Goal: Navigation & Orientation: Find specific page/section

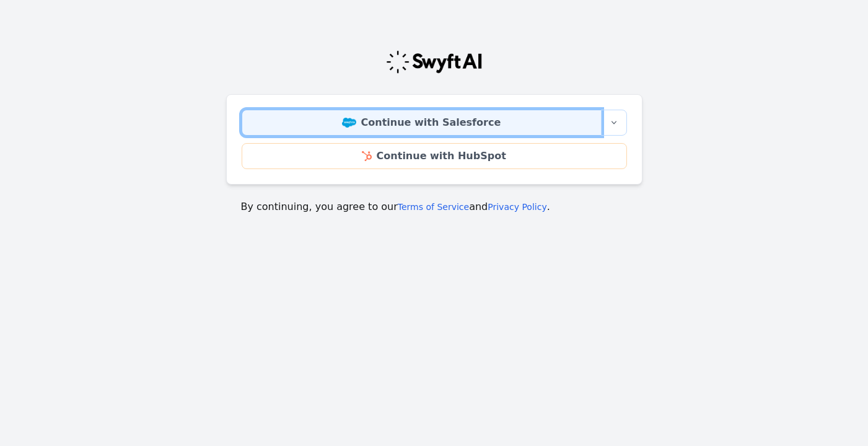
click at [486, 123] on link "Continue with Salesforce" at bounding box center [422, 123] width 360 height 26
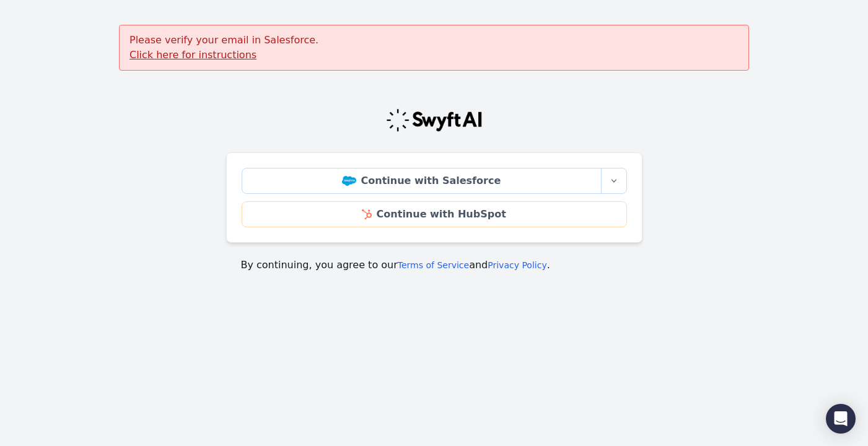
click at [225, 59] on u "Click here for instructions" at bounding box center [192, 55] width 127 height 12
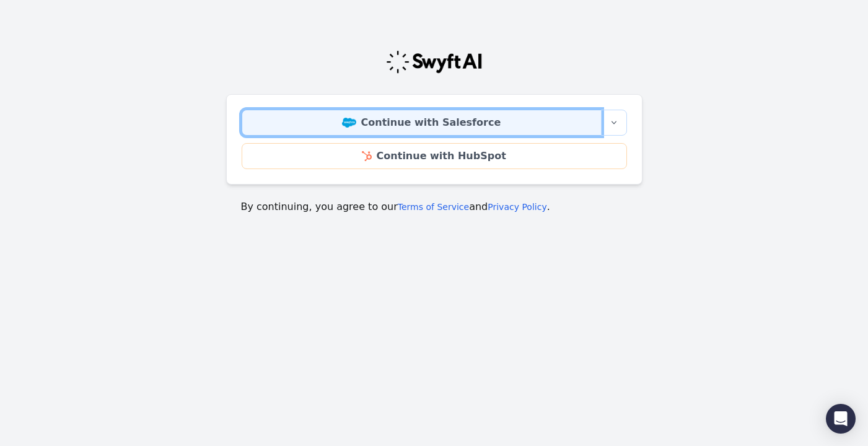
click at [466, 126] on link "Continue with Salesforce" at bounding box center [422, 123] width 360 height 26
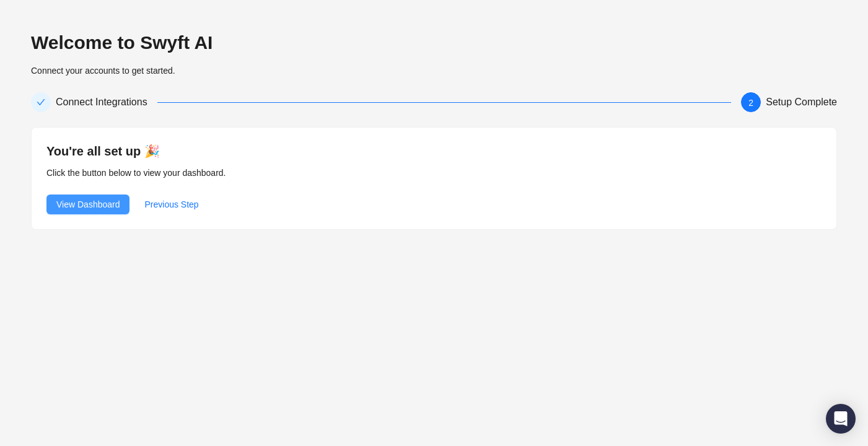
click at [71, 203] on span "View Dashboard" at bounding box center [87, 205] width 63 height 14
